Goal: Browse casually: Explore the website without a specific task or goal

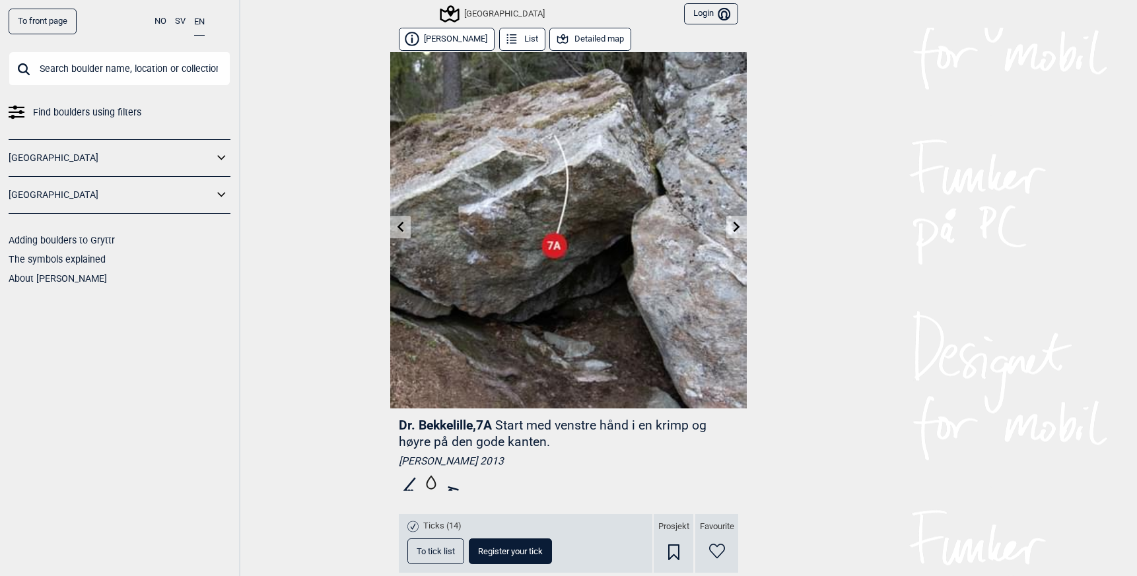
scroll to position [0, 195]
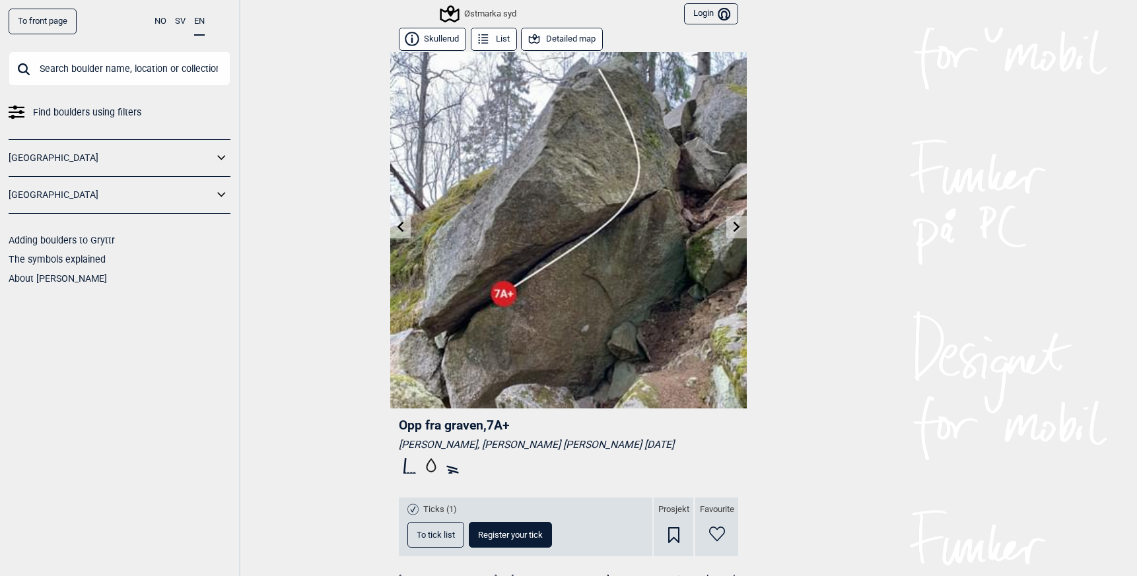
scroll to position [0, 215]
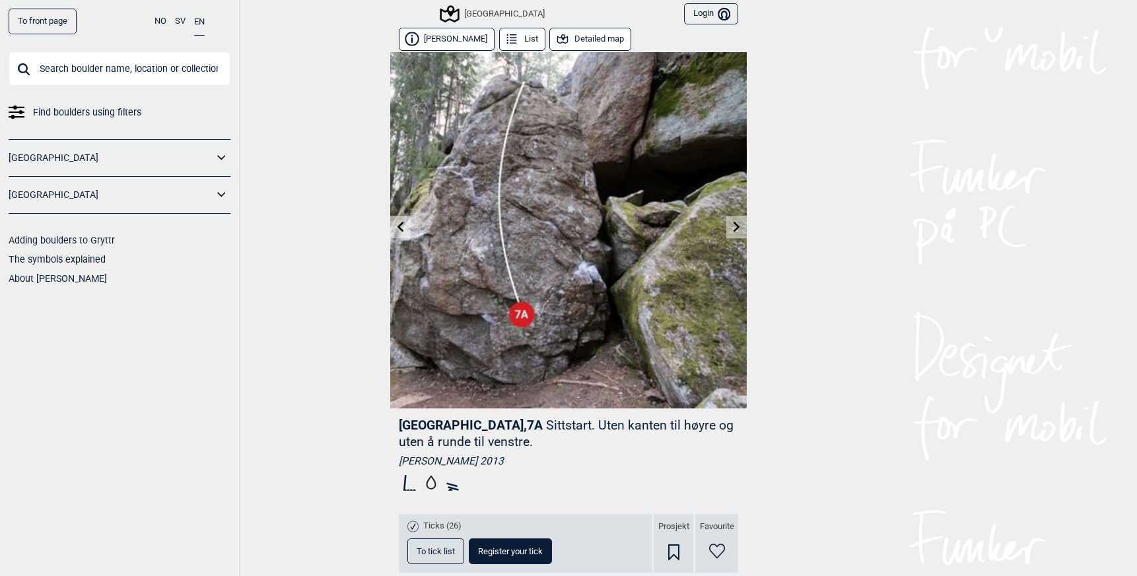
scroll to position [533, 0]
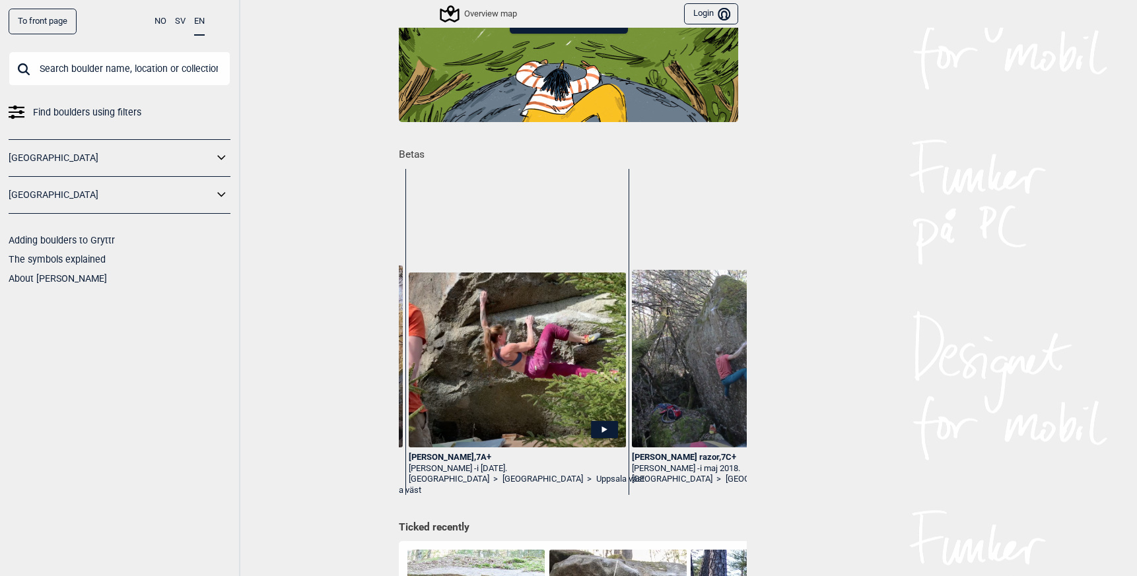
scroll to position [0, 438]
click at [479, 364] on img at bounding box center [519, 360] width 217 height 175
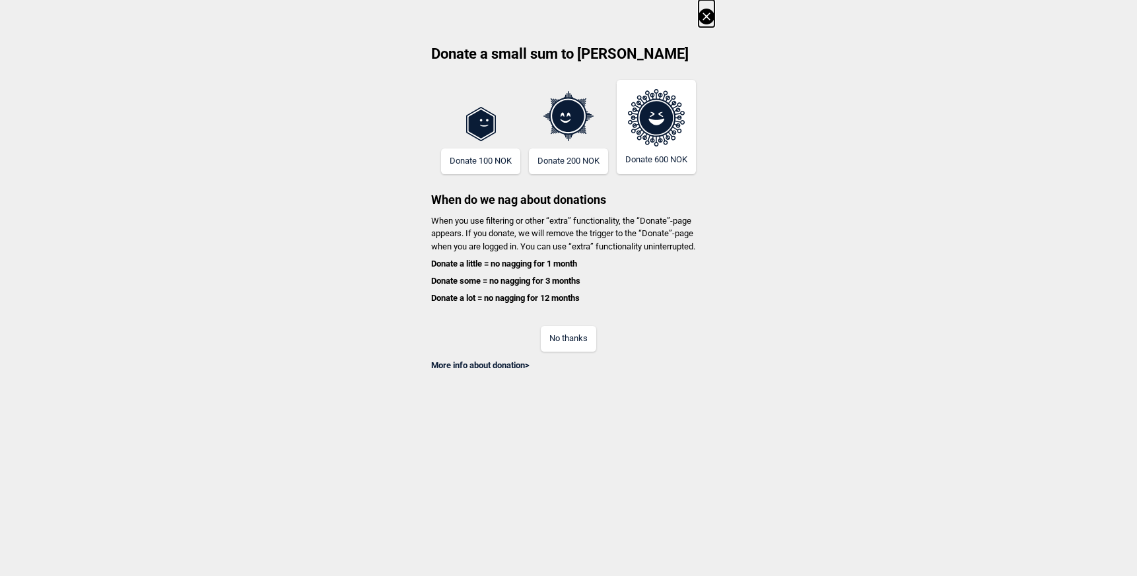
click at [575, 322] on div "No thanks" at bounding box center [569, 330] width 292 height 43
click at [573, 332] on button "No thanks" at bounding box center [568, 339] width 55 height 26
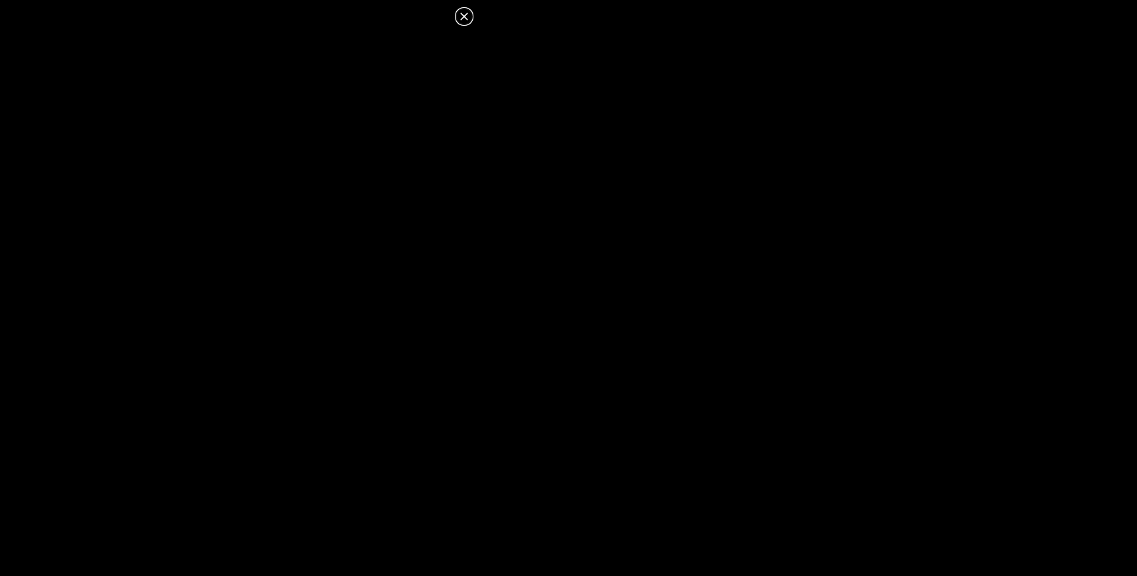
click at [464, 20] on icon at bounding box center [464, 17] width 16 height 16
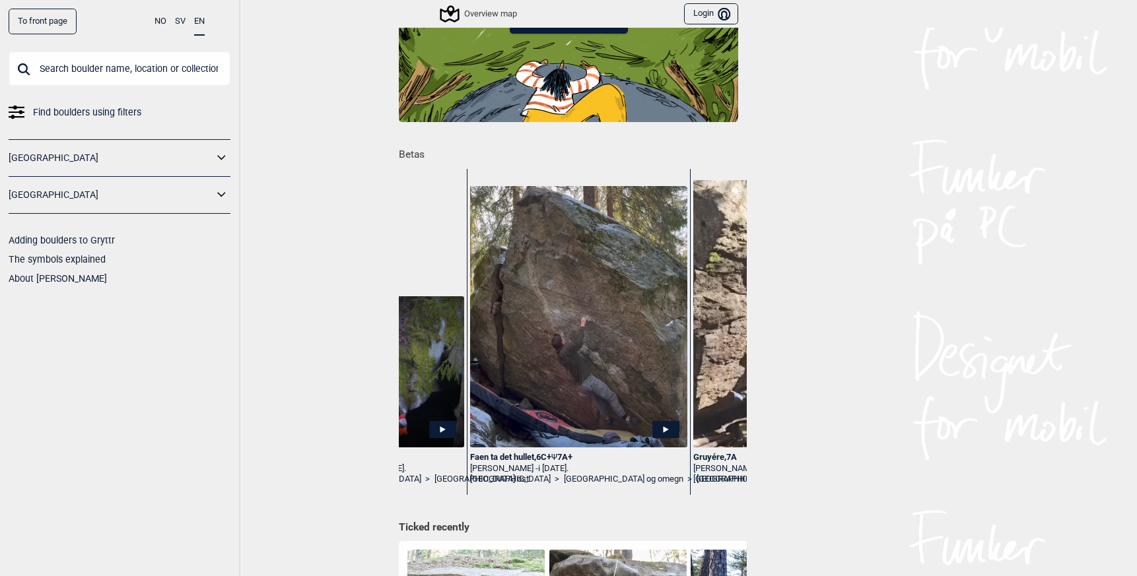
scroll to position [0, 1054]
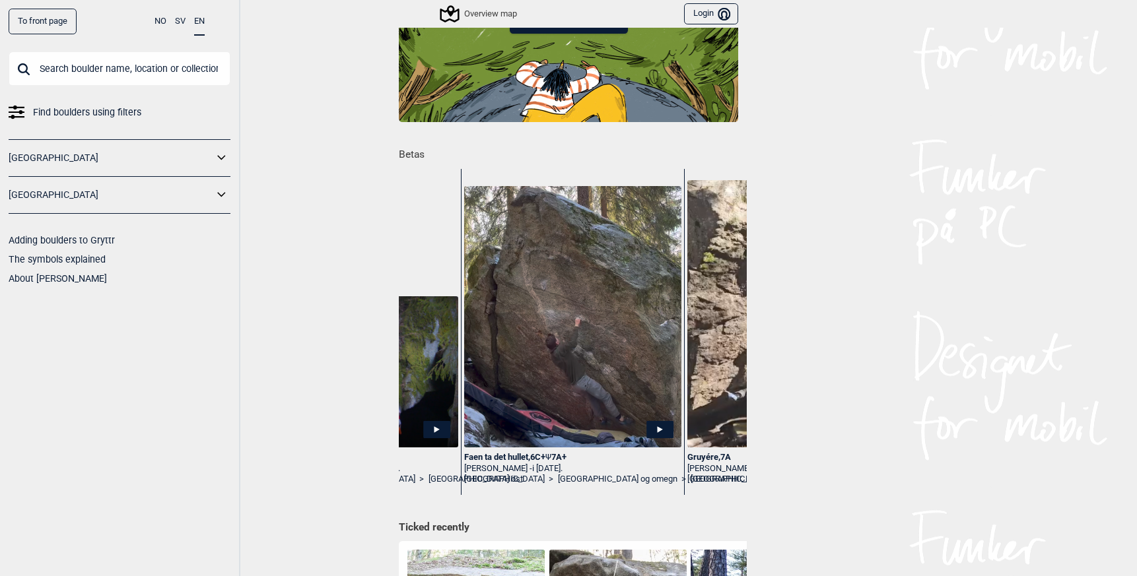
click at [543, 337] on img at bounding box center [572, 317] width 217 height 262
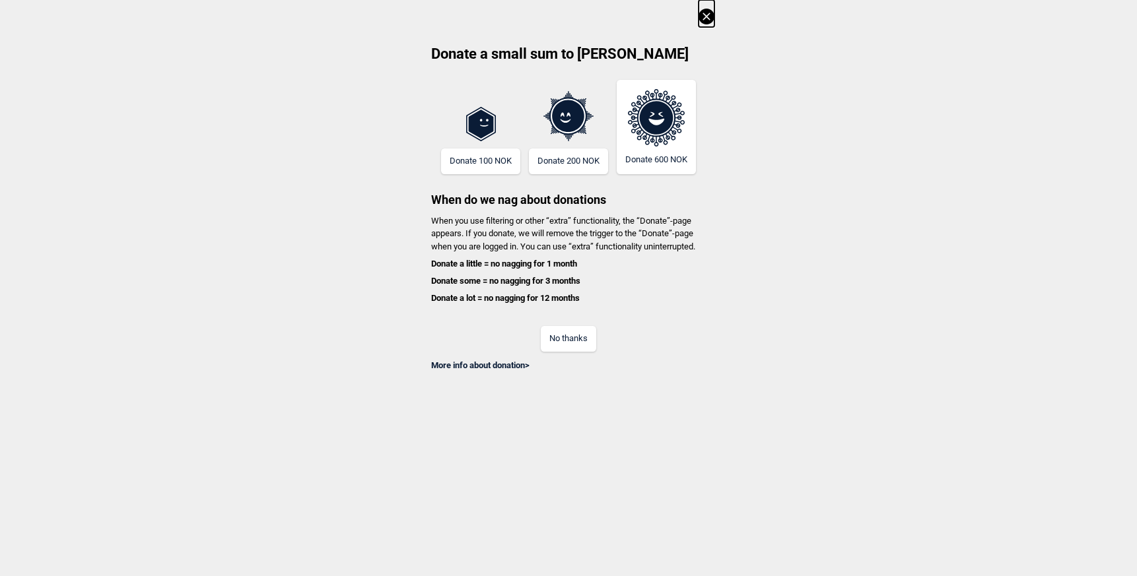
click at [561, 340] on button "No thanks" at bounding box center [568, 339] width 55 height 26
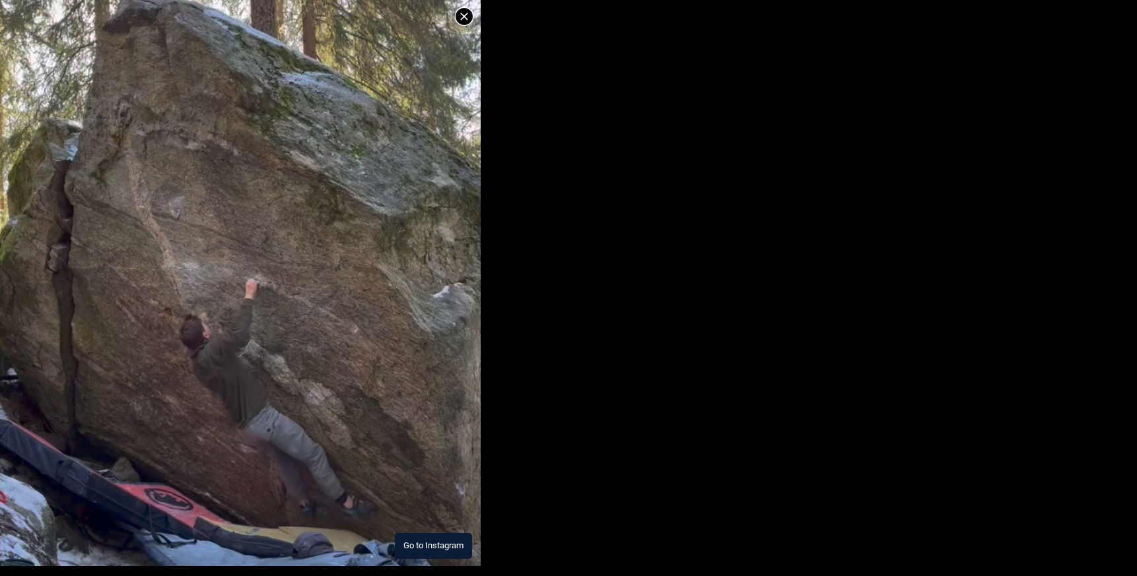
click at [458, 21] on icon at bounding box center [464, 17] width 16 height 16
